Goal: Use online tool/utility: Utilize a website feature to perform a specific function

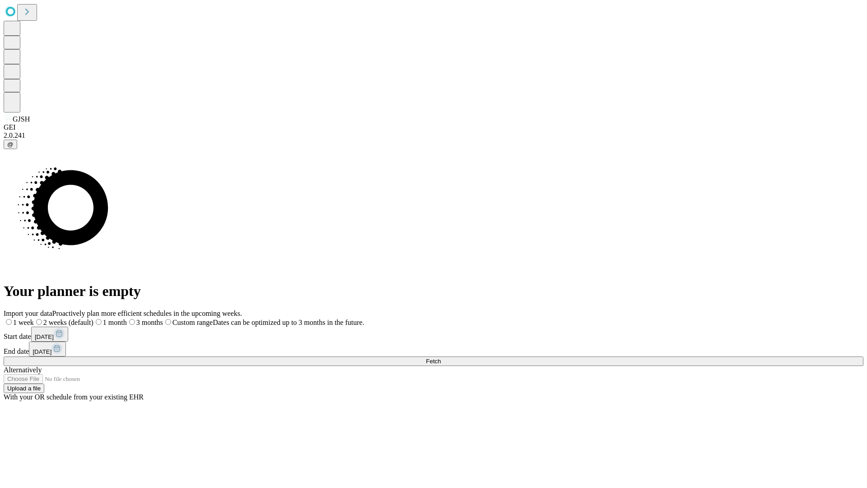
click at [441, 358] on span "Fetch" at bounding box center [433, 361] width 15 height 7
